Goal: Navigation & Orientation: Find specific page/section

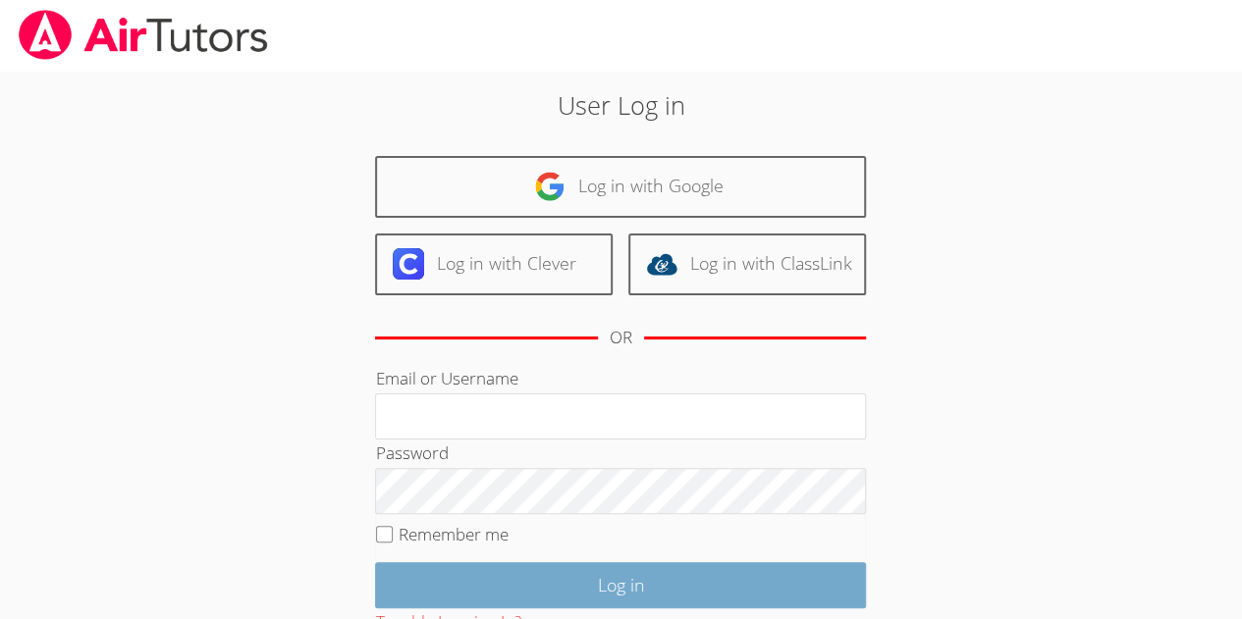
type input "[EMAIL_ADDRESS][DOMAIN_NAME]"
click at [509, 580] on input "Log in" at bounding box center [620, 585] width 491 height 46
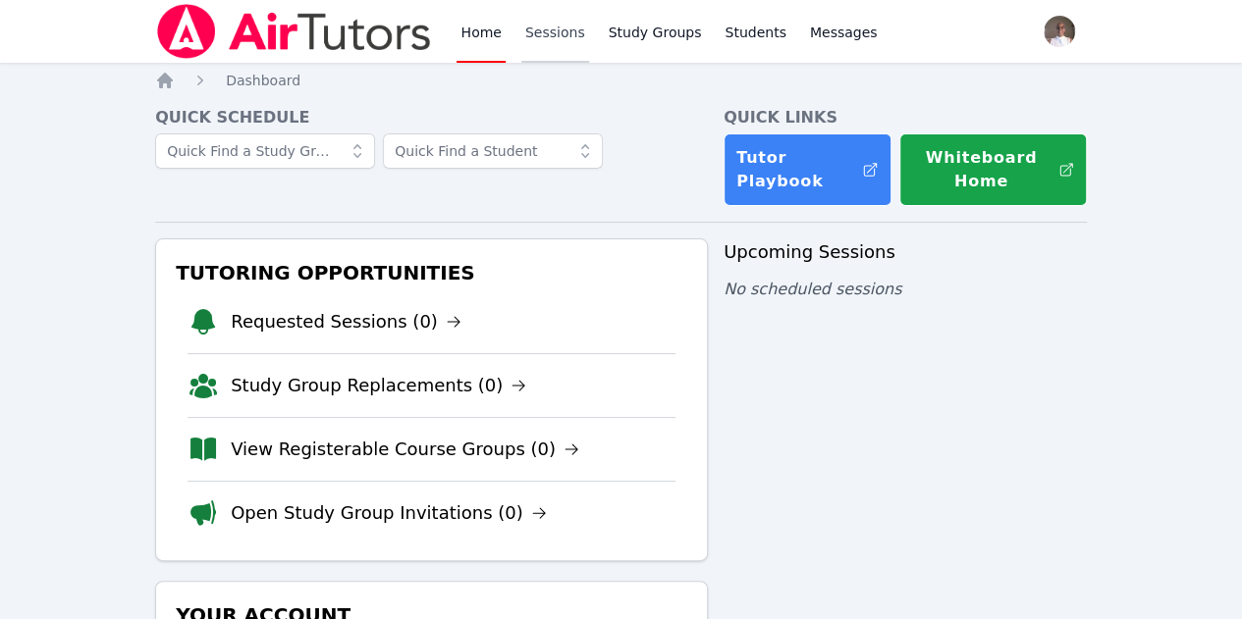
click at [557, 25] on link "Sessions" at bounding box center [555, 31] width 68 height 63
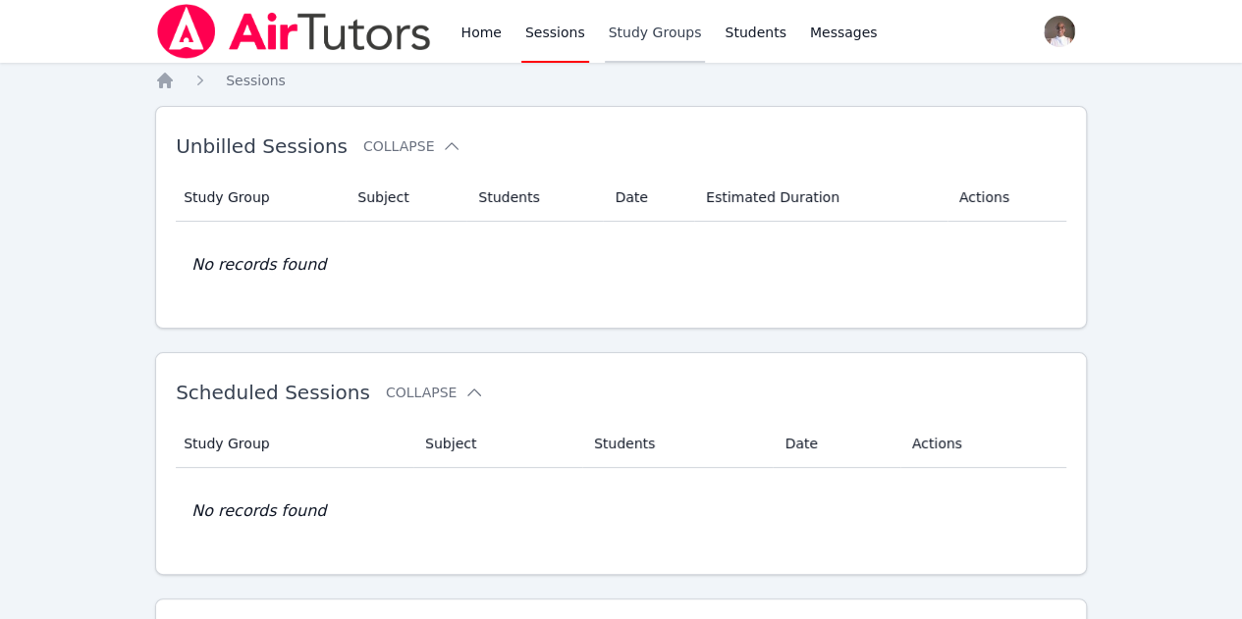
click at [632, 34] on link "Study Groups" at bounding box center [655, 31] width 101 height 63
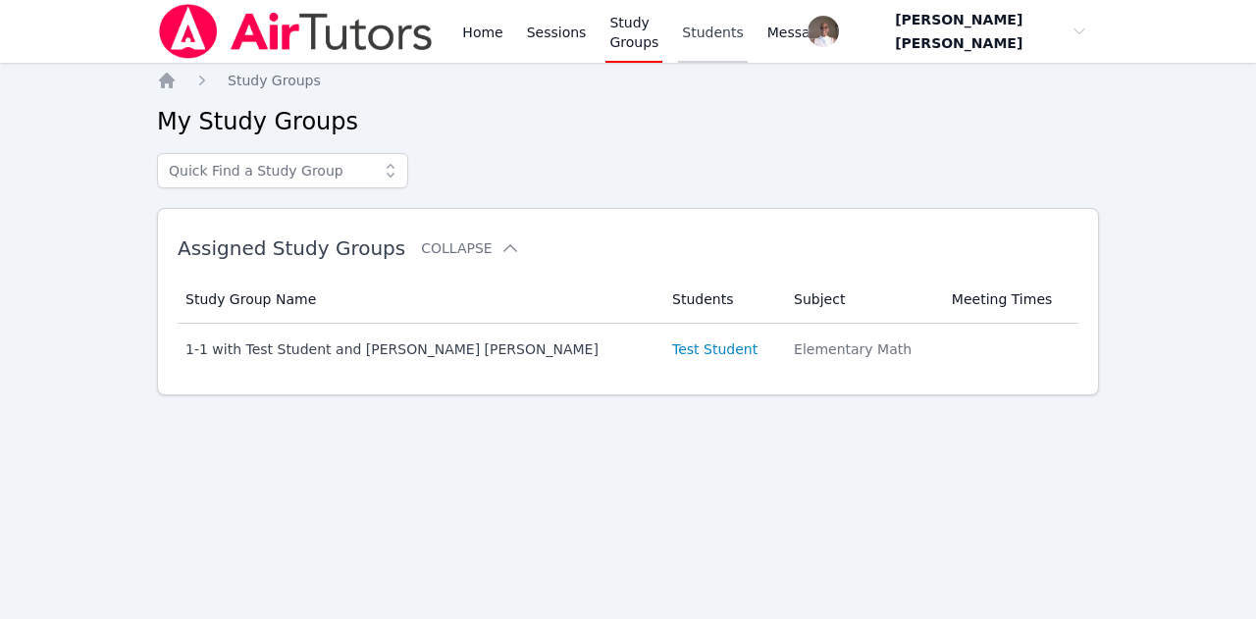
click at [729, 33] on link "Students" at bounding box center [712, 31] width 69 height 63
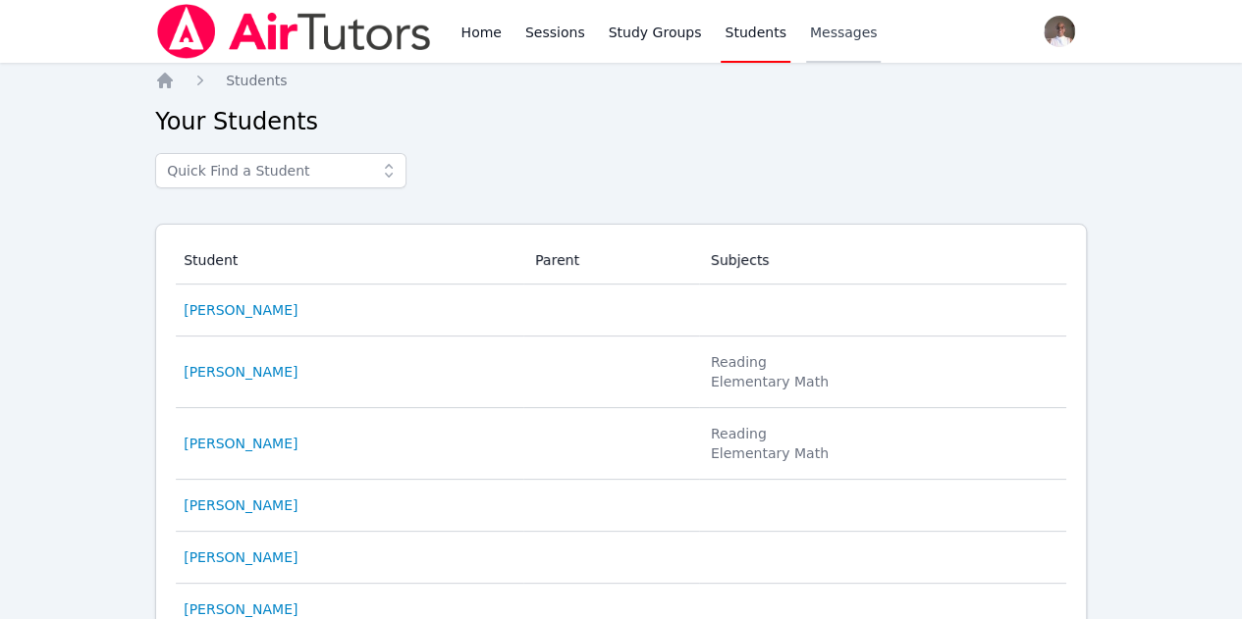
click at [834, 38] on span "Messages" at bounding box center [844, 33] width 68 height 20
